Goal: Check status: Check status

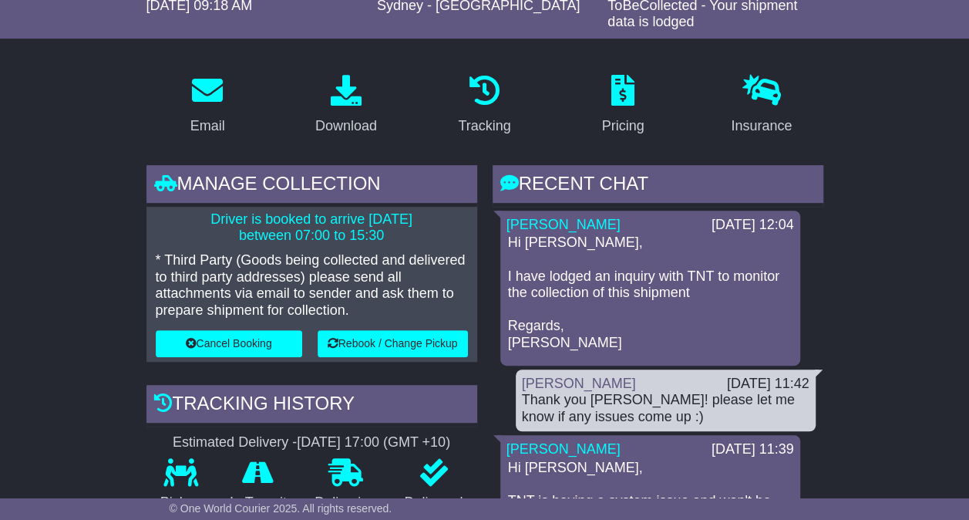
scroll to position [385, 0]
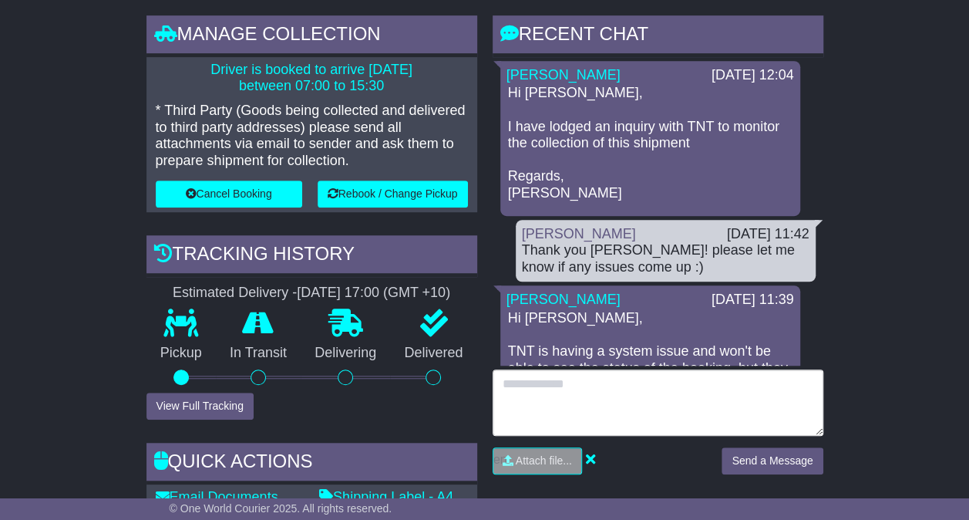
click at [579, 392] on textarea at bounding box center [658, 402] width 331 height 66
type textarea "**********"
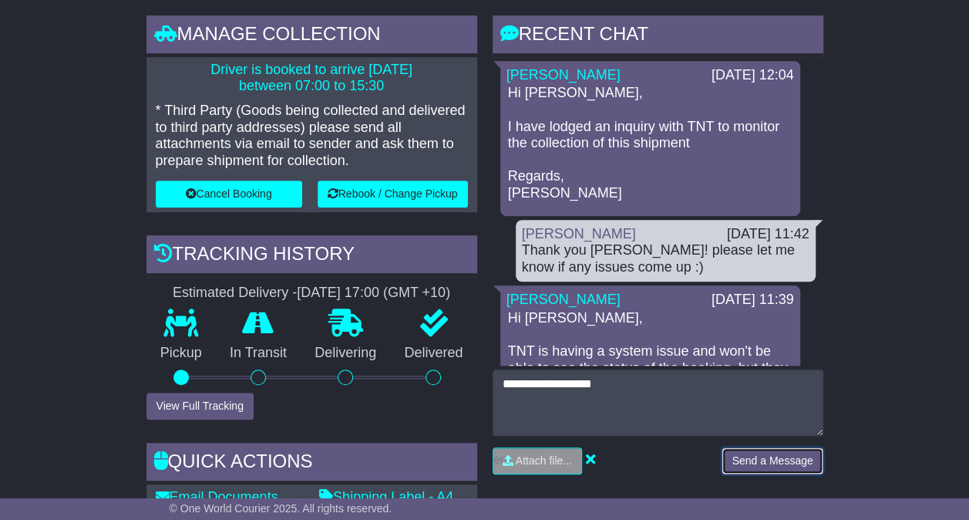
click at [768, 454] on button "Send a Message" at bounding box center [772, 460] width 101 height 27
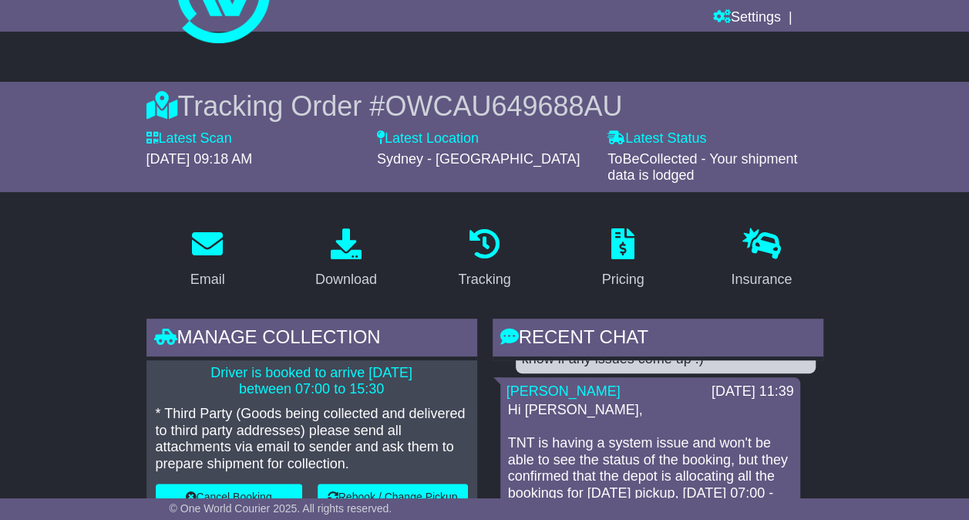
scroll to position [77, 0]
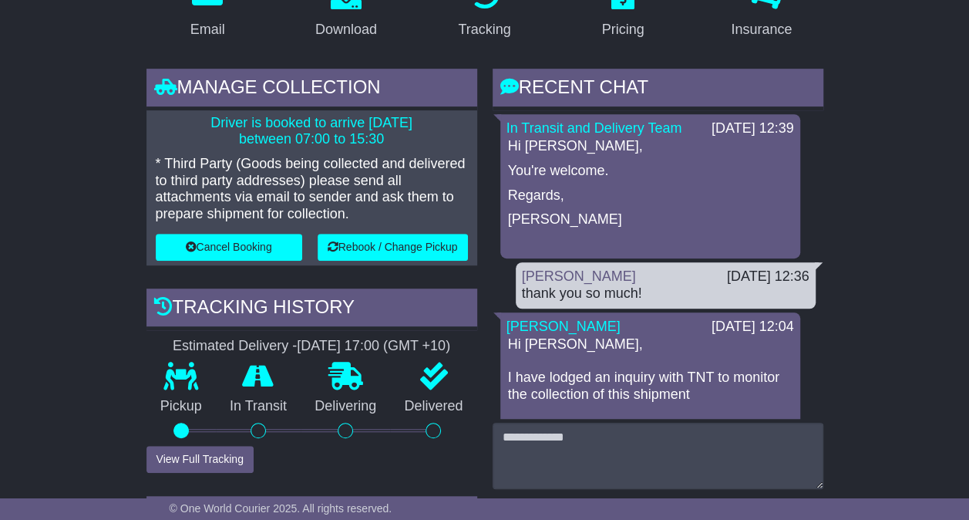
scroll to position [308, 0]
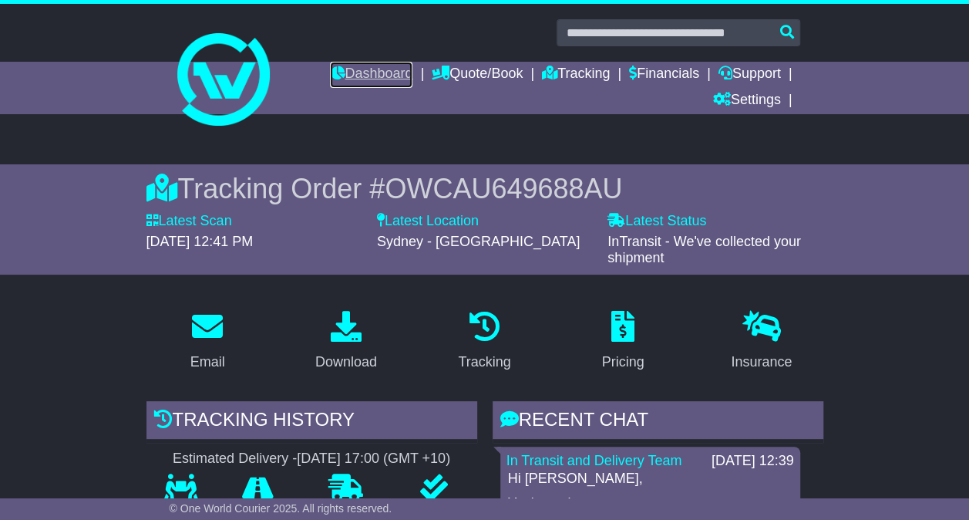
click at [348, 79] on link "Dashboard" at bounding box center [371, 75] width 82 height 26
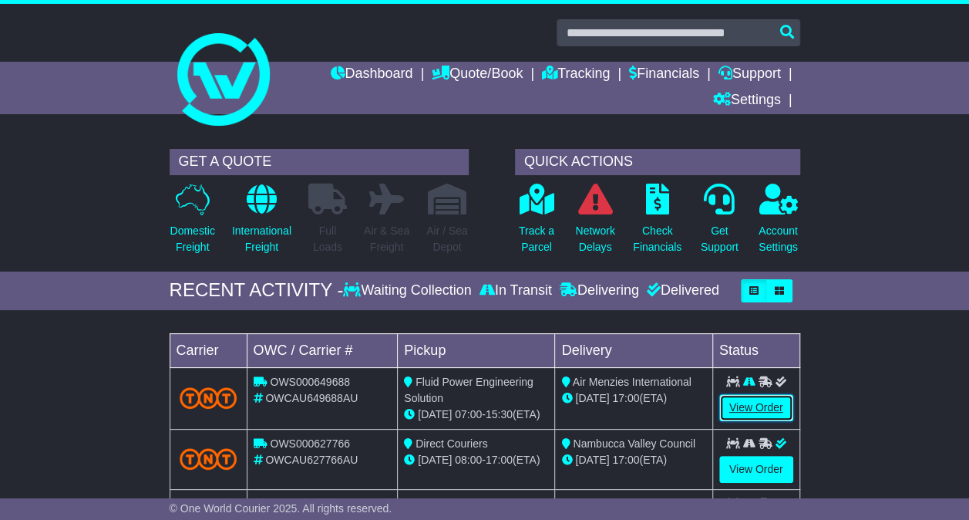
click at [760, 404] on link "View Order" at bounding box center [756, 407] width 74 height 27
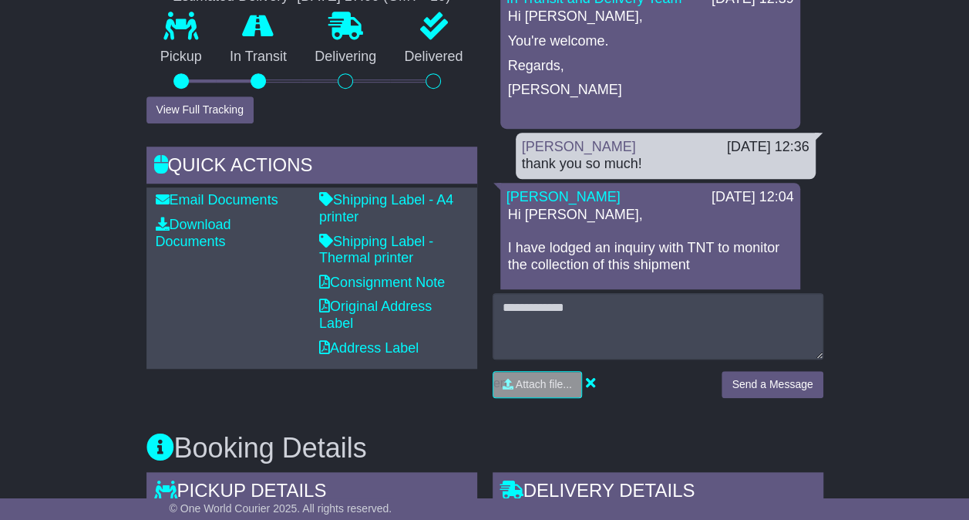
scroll to position [463, 0]
